Goal: Transaction & Acquisition: Purchase product/service

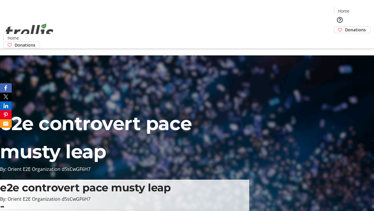
click at [345, 27] on span "Donations" at bounding box center [355, 30] width 21 height 6
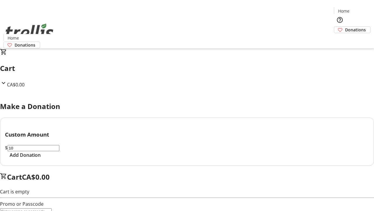
click at [41, 158] on span "Add Donation" at bounding box center [25, 154] width 31 height 7
